Goal: Task Accomplishment & Management: Manage account settings

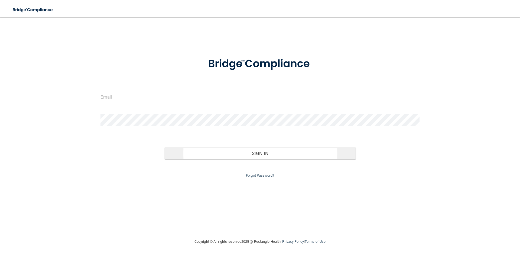
type input "[EMAIL_ADDRESS][DOMAIN_NAME]"
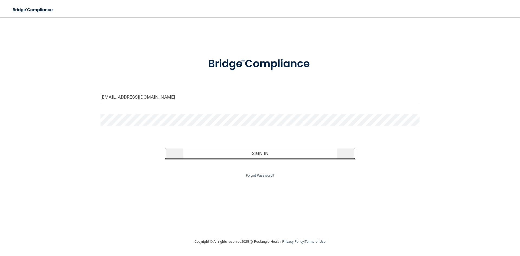
click at [267, 155] on button "Sign In" at bounding box center [259, 153] width 191 height 12
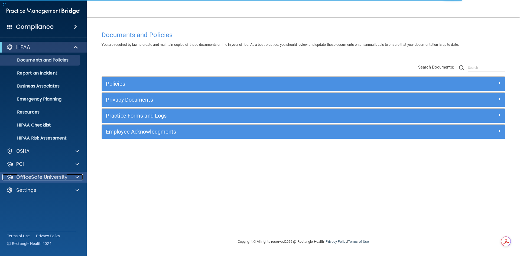
click at [77, 178] on span at bounding box center [77, 177] width 3 height 6
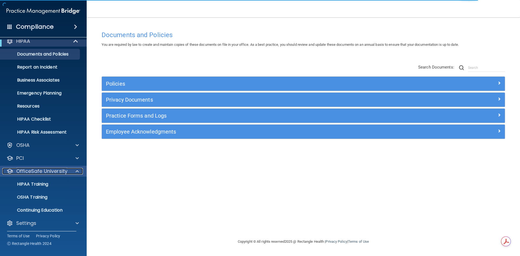
scroll to position [8, 0]
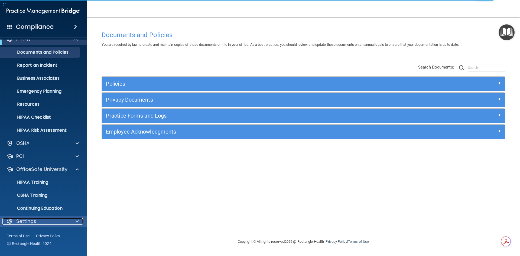
click at [74, 221] on div at bounding box center [77, 221] width 14 height 6
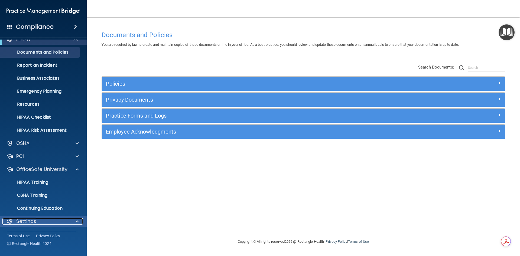
click at [41, 220] on div "Settings" at bounding box center [35, 221] width 67 height 6
click at [78, 221] on span at bounding box center [77, 221] width 3 height 6
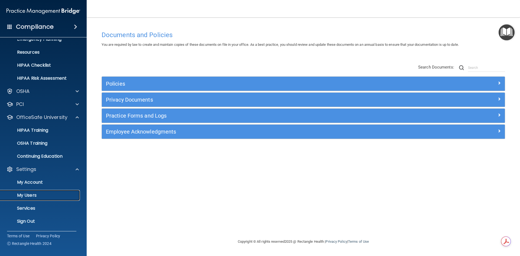
click at [32, 191] on link "My Users" at bounding box center [37, 195] width 85 height 11
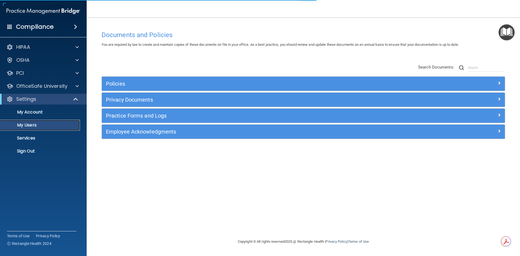
select select "20"
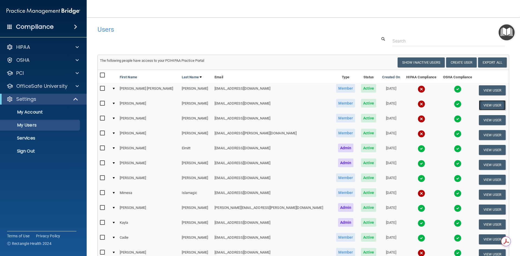
click at [483, 105] on button "View User" at bounding box center [491, 105] width 27 height 10
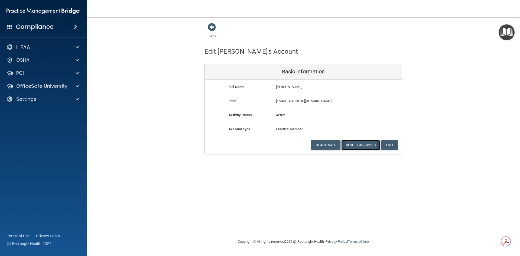
click at [363, 146] on button "Reset Password" at bounding box center [360, 145] width 39 height 10
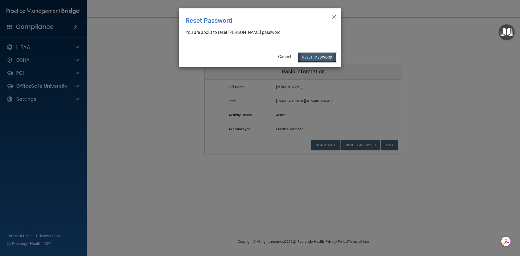
click at [315, 55] on button "Reset Password" at bounding box center [316, 57] width 39 height 10
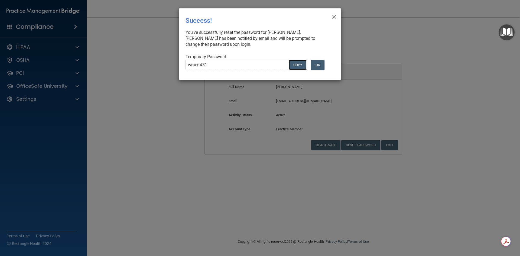
click at [300, 65] on button "COPY" at bounding box center [297, 65] width 18 height 10
click at [314, 65] on button "OK" at bounding box center [318, 65] width 14 height 10
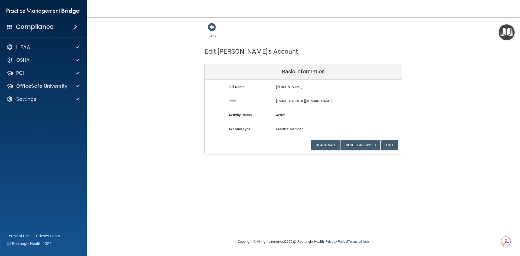
click at [41, 12] on img at bounding box center [43, 11] width 74 height 11
click at [41, 10] on img at bounding box center [43, 11] width 74 height 11
click at [38, 23] on h4 "Compliance" at bounding box center [35, 27] width 38 height 8
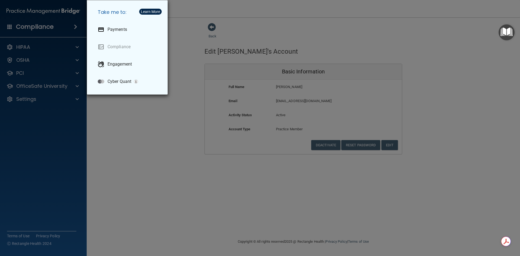
click at [121, 206] on div "Take me to: Payments Compliance Engagement Cyber Quant" at bounding box center [260, 128] width 520 height 256
